Goal: Transaction & Acquisition: Purchase product/service

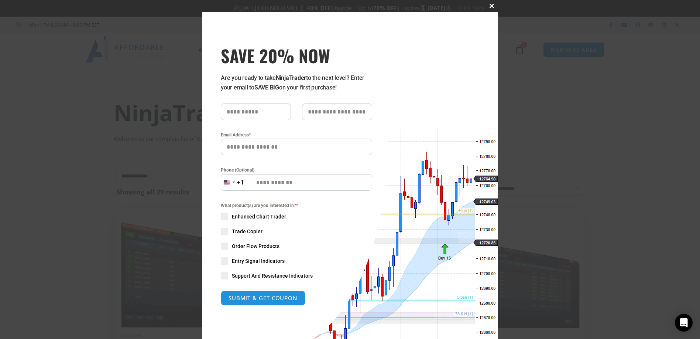
click at [487, 6] on span at bounding box center [492, 6] width 12 height 4
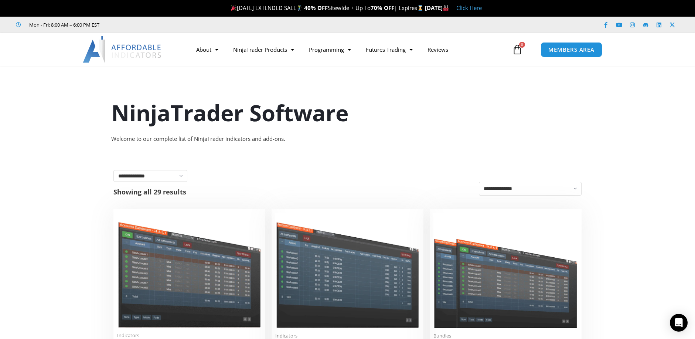
click at [482, 5] on link "Click Here" at bounding box center [468, 7] width 25 height 7
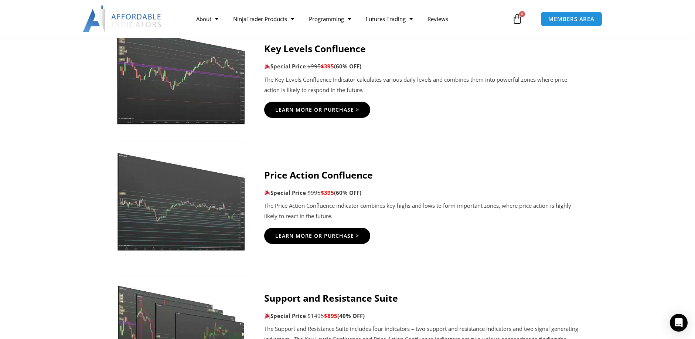
scroll to position [960, 0]
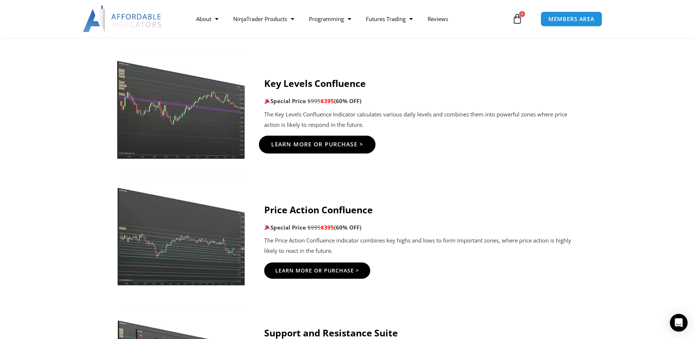
click at [327, 146] on span "Learn More Or Purchase >" at bounding box center [317, 144] width 92 height 6
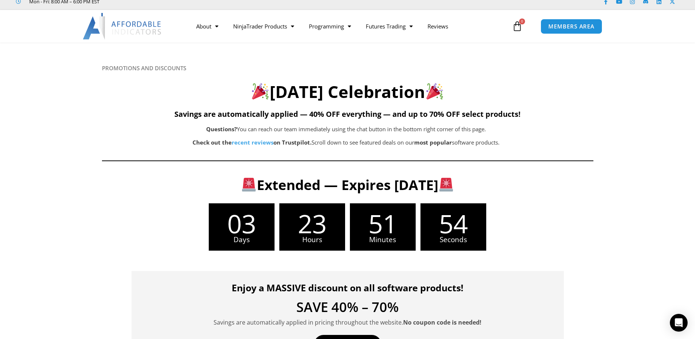
scroll to position [0, 0]
